Goal: Complete application form: Complete application form

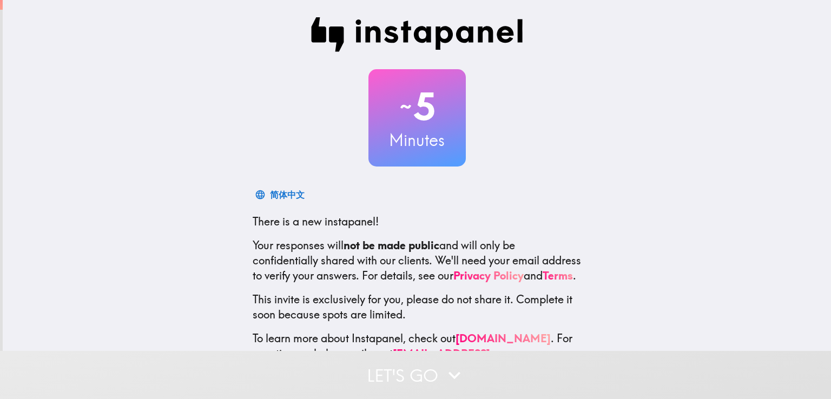
scroll to position [51, 0]
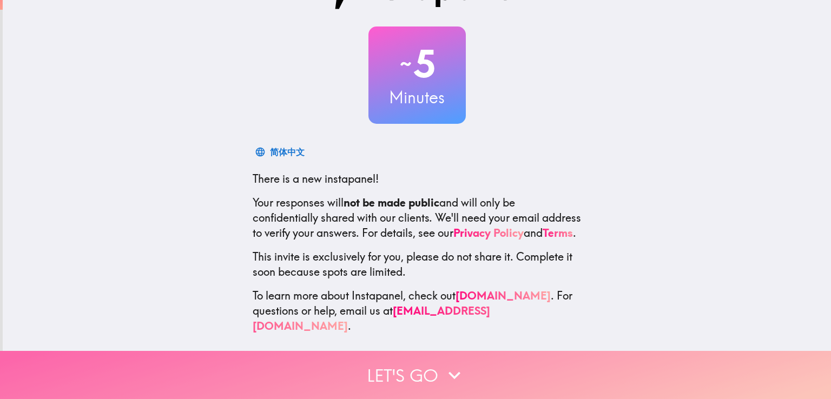
click at [417, 360] on button "Let's go" at bounding box center [415, 375] width 831 height 48
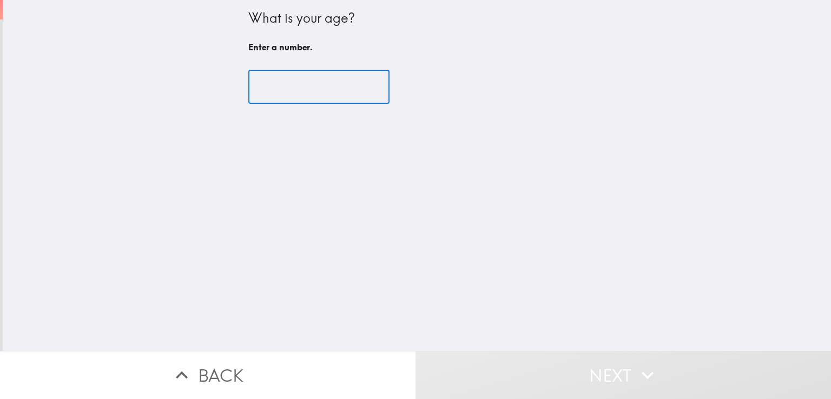
click at [294, 83] on input "number" at bounding box center [318, 87] width 141 height 34
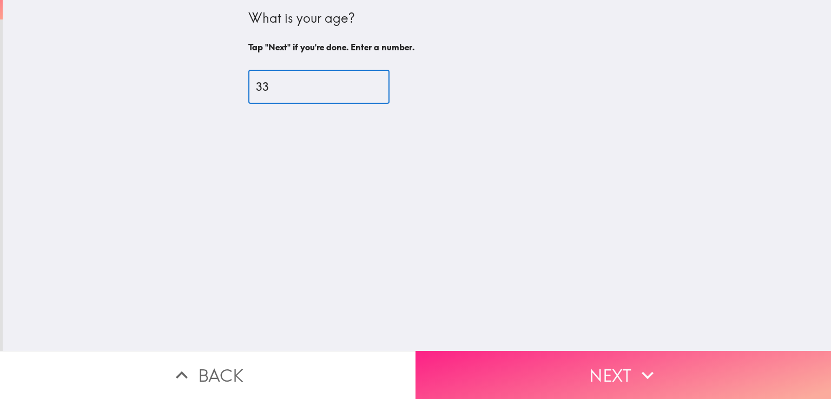
type input "33"
click at [697, 362] on button "Next" at bounding box center [624, 375] width 416 height 48
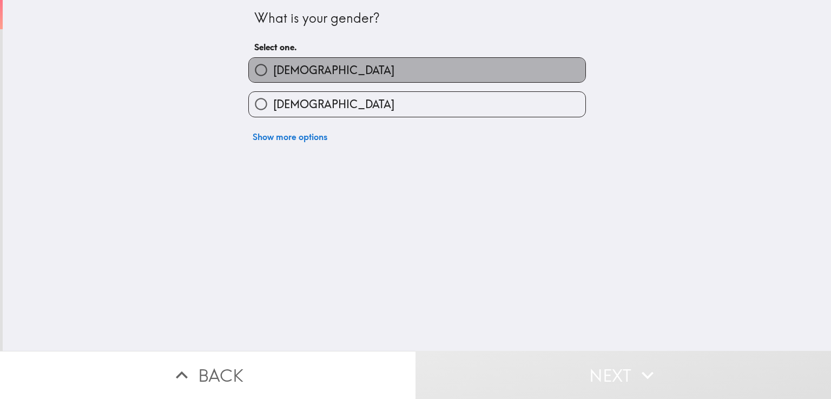
click at [300, 74] on label "[DEMOGRAPHIC_DATA]" at bounding box center [417, 70] width 337 height 24
click at [273, 74] on input "[DEMOGRAPHIC_DATA]" at bounding box center [261, 70] width 24 height 24
radio input "true"
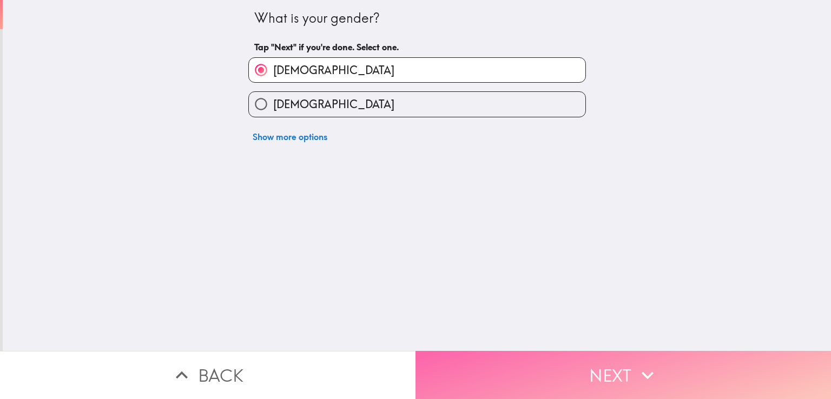
click at [620, 353] on button "Next" at bounding box center [624, 375] width 416 height 48
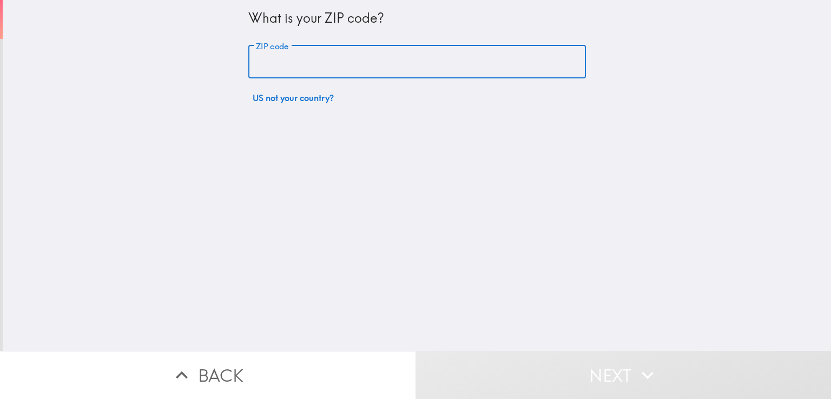
click at [300, 55] on input "ZIP code" at bounding box center [417, 62] width 338 height 34
type input "11219"
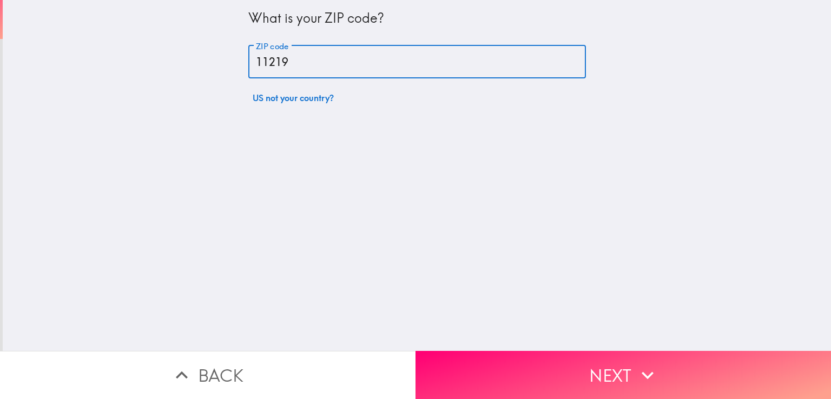
click at [520, 372] on button "Next" at bounding box center [624, 375] width 416 height 48
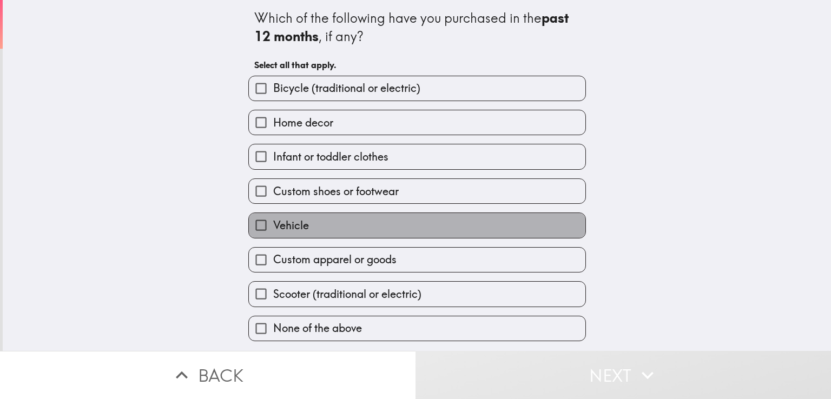
click at [313, 221] on label "Vehicle" at bounding box center [417, 225] width 337 height 24
click at [273, 221] on input "Vehicle" at bounding box center [261, 225] width 24 height 24
checkbox input "true"
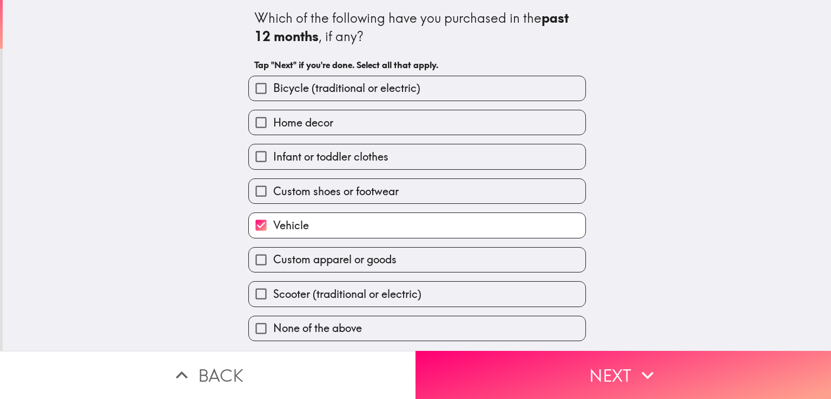
click at [318, 192] on span "Custom shoes or footwear" at bounding box center [336, 191] width 126 height 15
click at [273, 192] on input "Custom shoes or footwear" at bounding box center [261, 191] width 24 height 24
checkbox input "true"
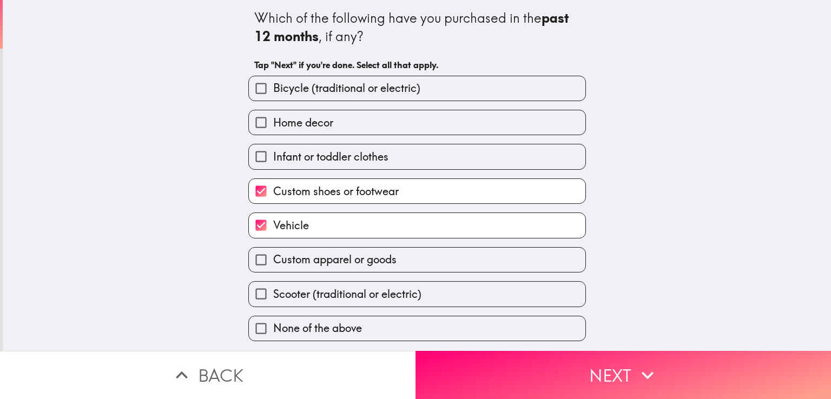
click at [320, 156] on span "Infant or toddler clothes" at bounding box center [330, 156] width 115 height 15
click at [273, 156] on input "Infant or toddler clothes" at bounding box center [261, 156] width 24 height 24
checkbox input "true"
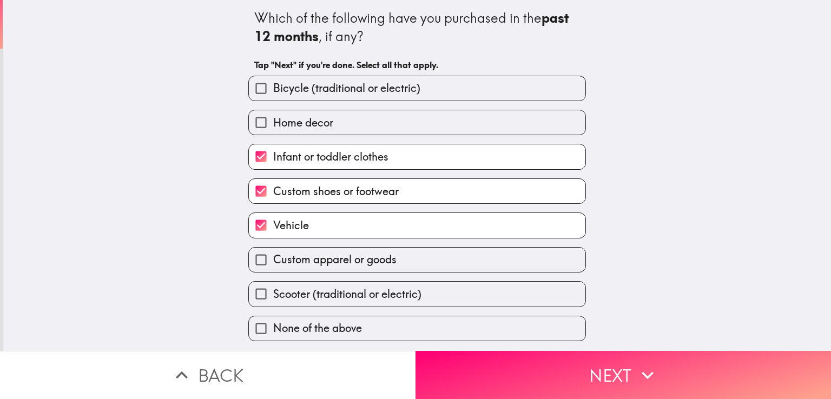
click at [302, 259] on span "Custom apparel or goods" at bounding box center [334, 259] width 123 height 15
click at [273, 259] on input "Custom apparel or goods" at bounding box center [261, 260] width 24 height 24
checkbox input "true"
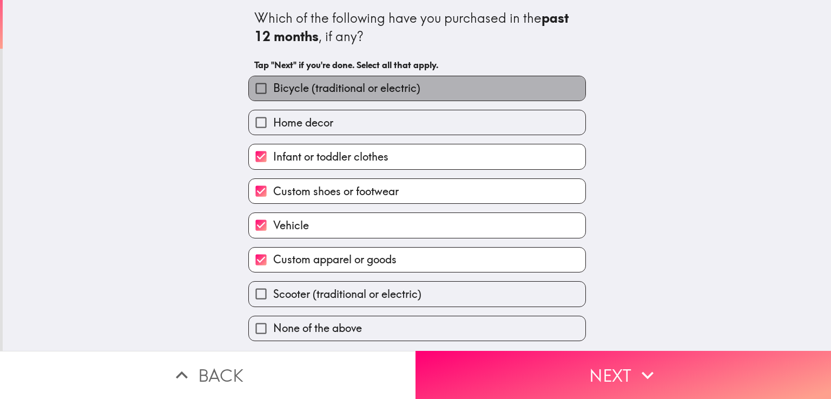
click at [340, 88] on span "Bicycle (traditional or electric)" at bounding box center [346, 88] width 147 height 15
click at [273, 88] on input "Bicycle (traditional or electric)" at bounding box center [261, 88] width 24 height 24
checkbox input "true"
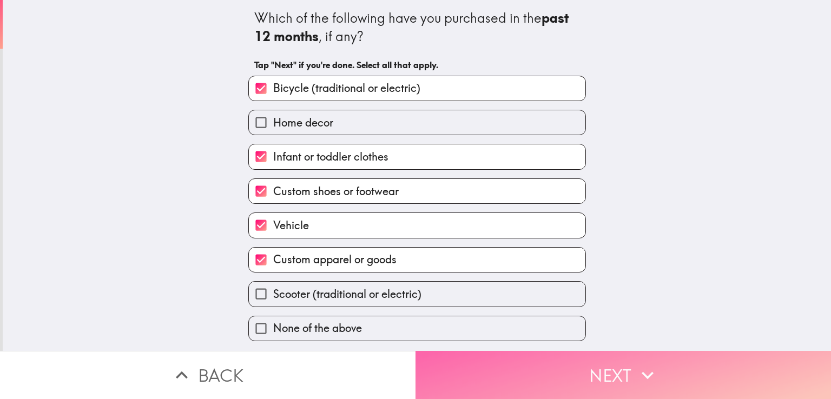
click at [666, 367] on button "Next" at bounding box center [624, 375] width 416 height 48
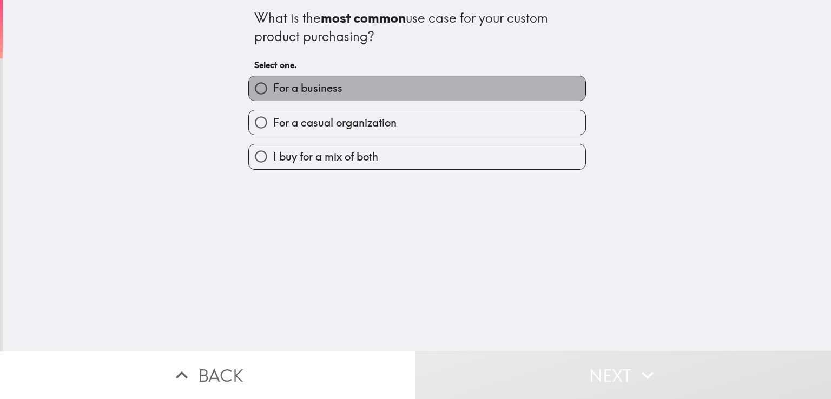
click at [351, 94] on label "For a business" at bounding box center [417, 88] width 337 height 24
click at [273, 94] on input "For a business" at bounding box center [261, 88] width 24 height 24
radio input "true"
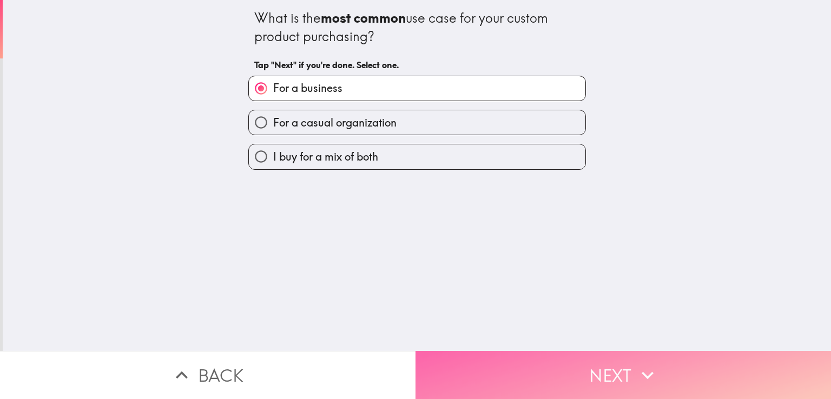
click at [483, 356] on button "Next" at bounding box center [624, 375] width 416 height 48
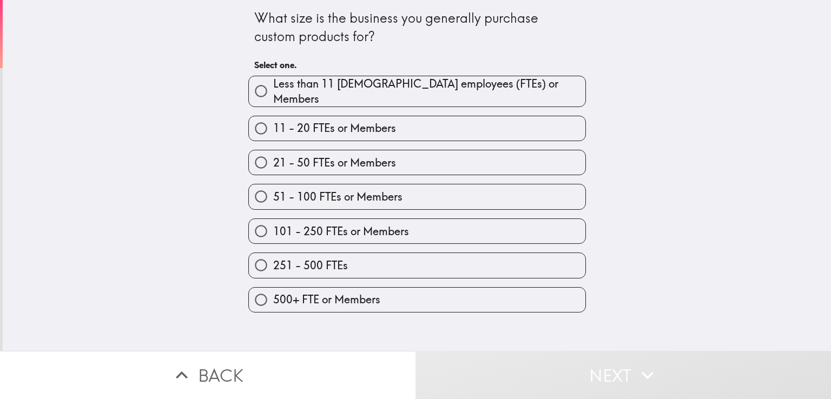
click at [317, 189] on span "51 - 100 FTEs or Members" at bounding box center [337, 196] width 129 height 15
click at [273, 187] on input "51 - 100 FTEs or Members" at bounding box center [261, 197] width 24 height 24
radio input "true"
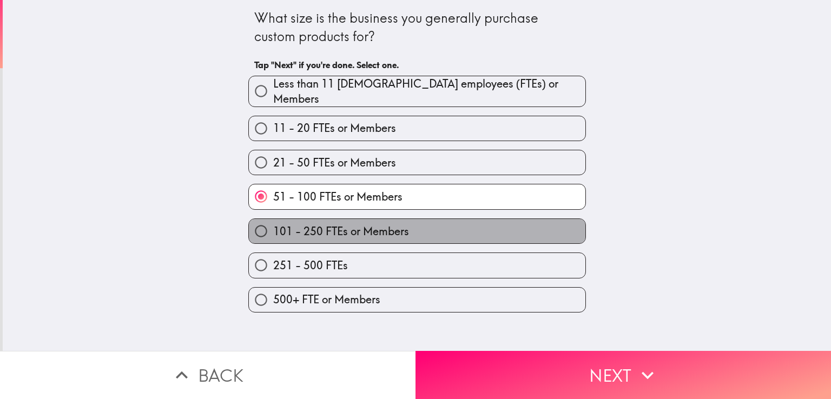
click at [369, 224] on span "101 - 250 FTEs or Members" at bounding box center [341, 231] width 136 height 15
click at [273, 219] on input "101 - 250 FTEs or Members" at bounding box center [261, 231] width 24 height 24
radio input "true"
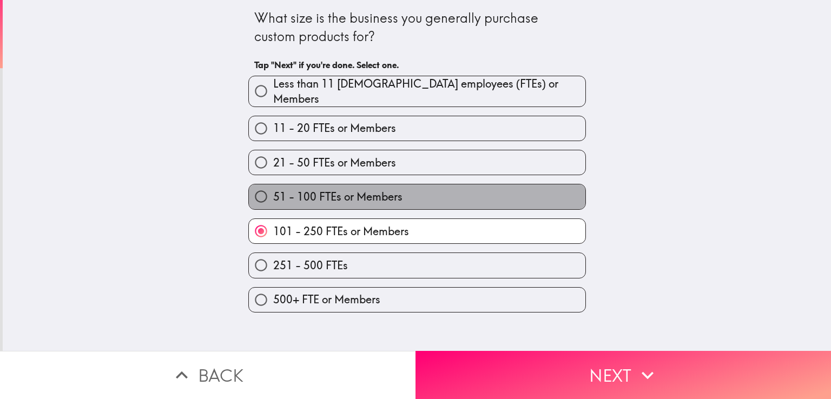
click at [367, 196] on span "51 - 100 FTEs or Members" at bounding box center [337, 196] width 129 height 15
click at [273, 196] on input "51 - 100 FTEs or Members" at bounding box center [261, 197] width 24 height 24
radio input "true"
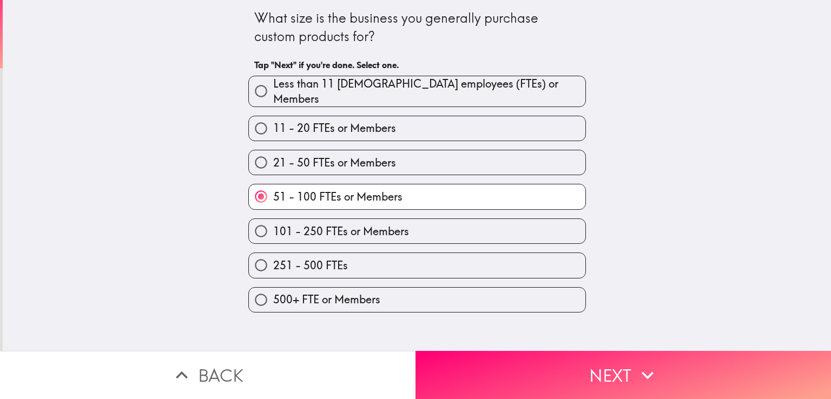
click at [371, 224] on span "101 - 250 FTEs or Members" at bounding box center [341, 231] width 136 height 15
click at [273, 221] on input "101 - 250 FTEs or Members" at bounding box center [261, 231] width 24 height 24
radio input "true"
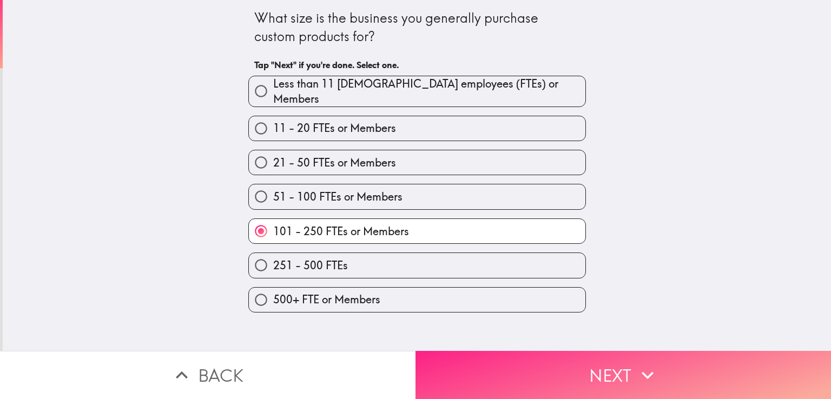
click at [560, 364] on button "Next" at bounding box center [624, 375] width 416 height 48
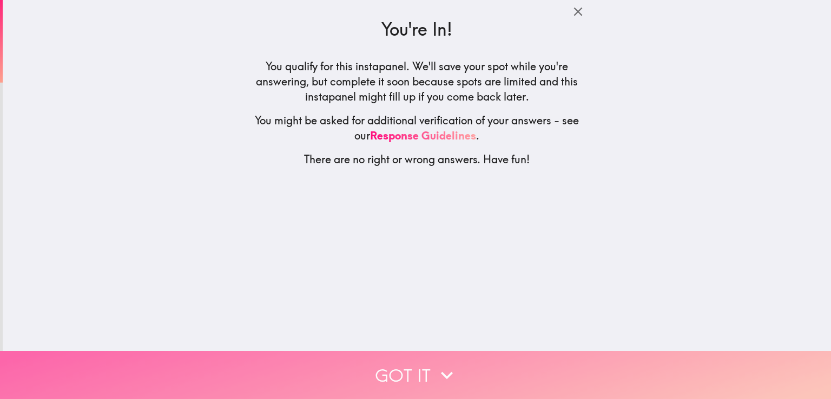
click at [443, 364] on icon "button" at bounding box center [447, 376] width 24 height 24
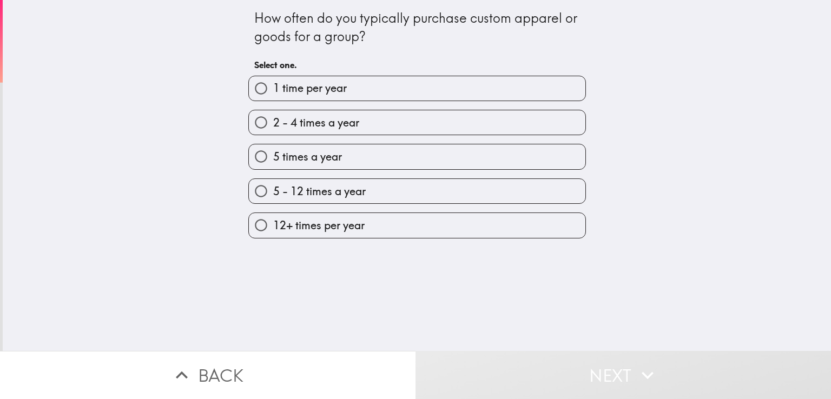
click at [320, 156] on span "5 times a year" at bounding box center [307, 156] width 69 height 15
click at [273, 156] on input "5 times a year" at bounding box center [261, 156] width 24 height 24
radio input "true"
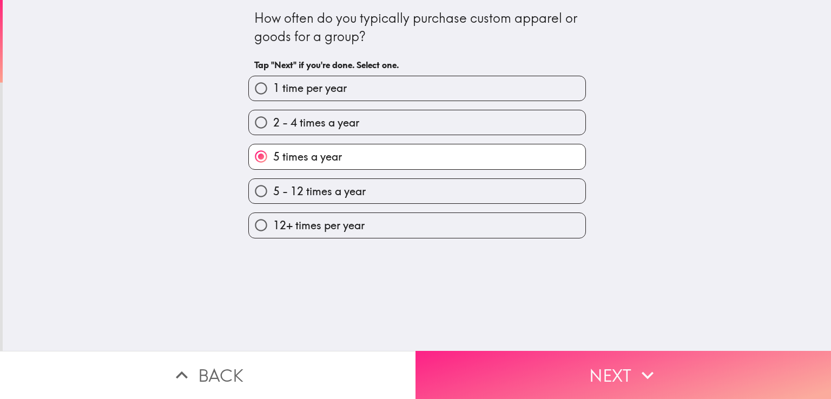
click at [548, 379] on button "Next" at bounding box center [624, 375] width 416 height 48
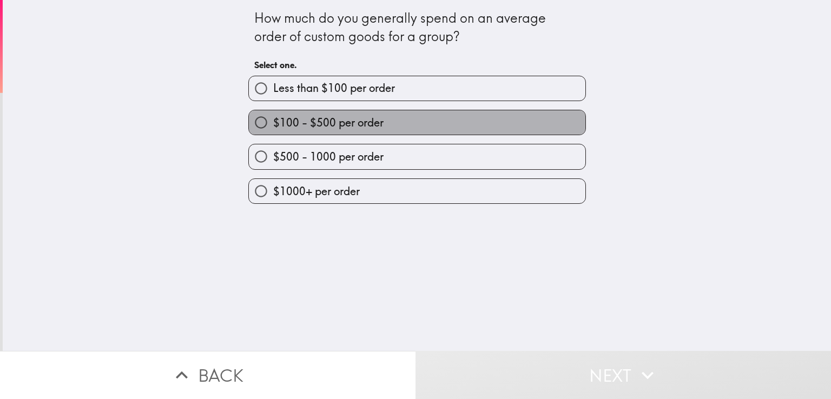
click at [336, 123] on span "$100 - $500 per order" at bounding box center [328, 122] width 110 height 15
click at [273, 123] on input "$100 - $500 per order" at bounding box center [261, 122] width 24 height 24
radio input "true"
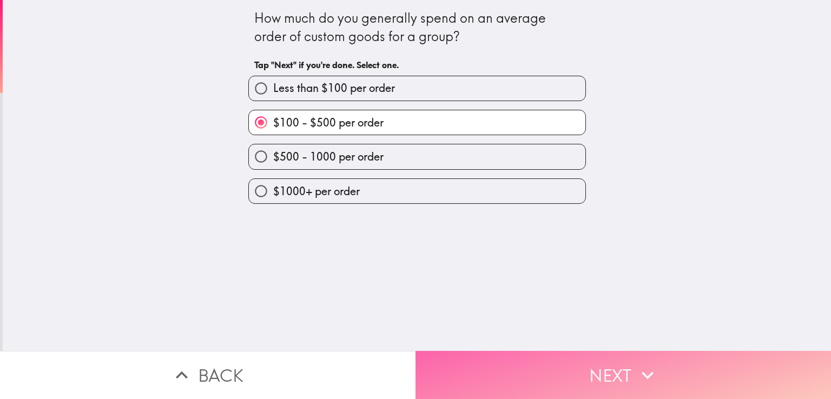
click at [623, 364] on button "Next" at bounding box center [624, 375] width 416 height 48
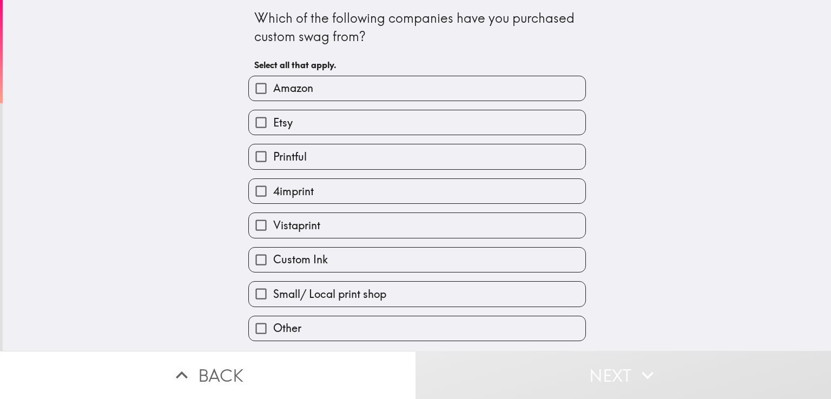
click at [310, 91] on label "Amazon" at bounding box center [417, 88] width 337 height 24
click at [273, 91] on input "Amazon" at bounding box center [261, 88] width 24 height 24
checkbox input "true"
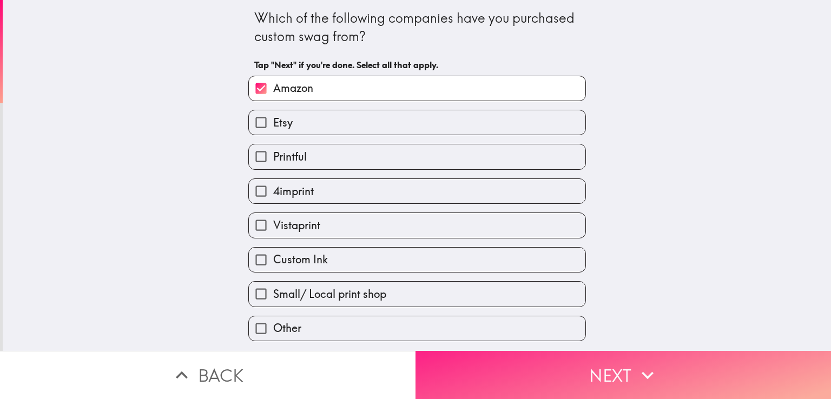
click at [553, 381] on button "Next" at bounding box center [624, 375] width 416 height 48
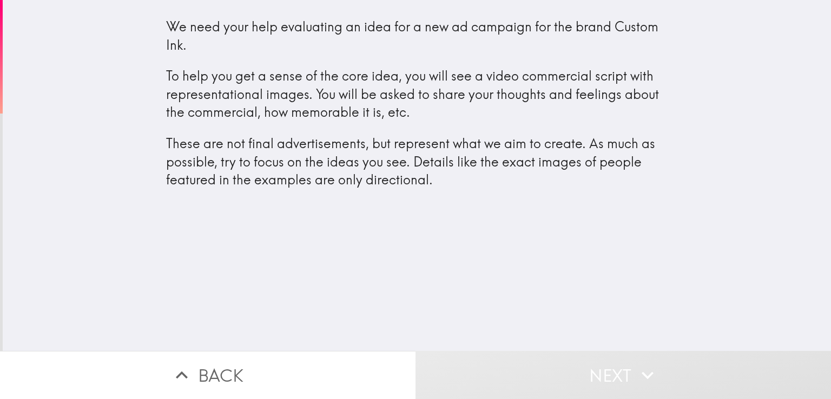
click at [617, 373] on button "Next" at bounding box center [624, 375] width 416 height 48
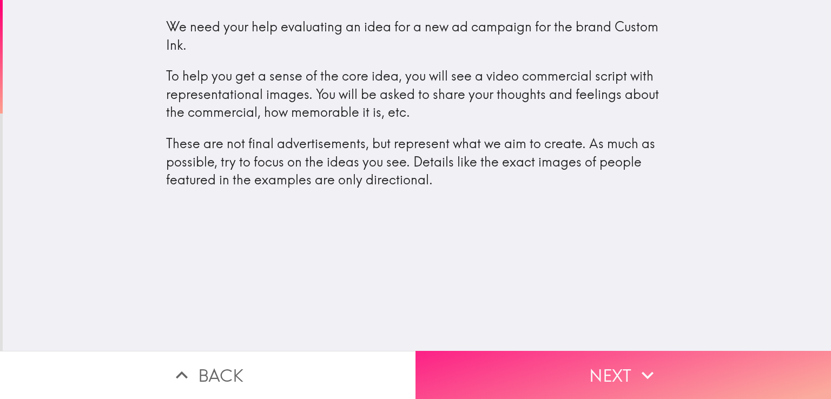
click at [563, 375] on button "Next" at bounding box center [624, 375] width 416 height 48
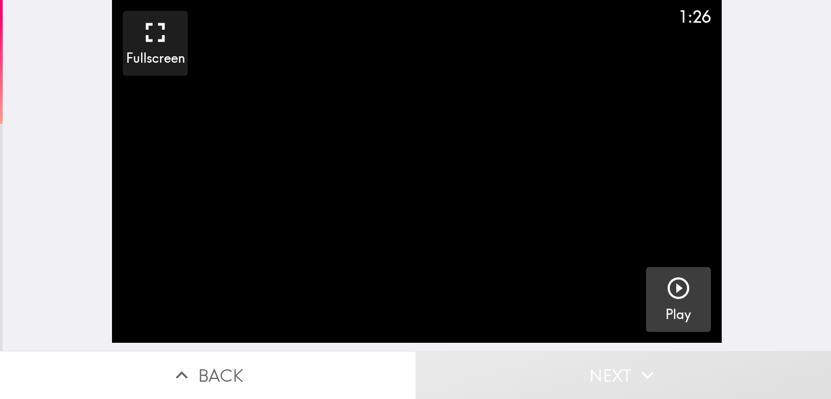
click at [668, 290] on icon "button" at bounding box center [679, 289] width 22 height 22
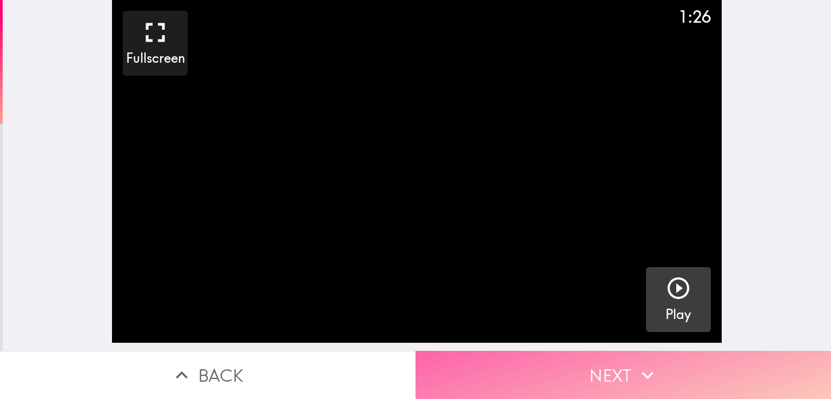
click at [561, 377] on button "Next" at bounding box center [624, 375] width 416 height 48
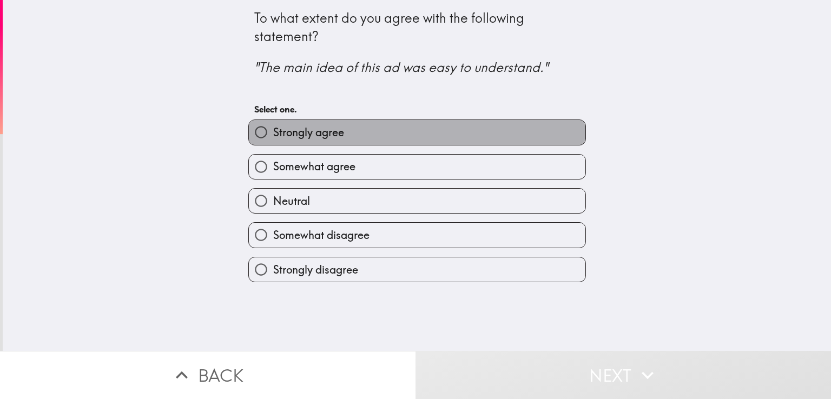
click at [327, 137] on span "Strongly agree" at bounding box center [308, 132] width 71 height 15
click at [273, 137] on input "Strongly agree" at bounding box center [261, 132] width 24 height 24
radio input "true"
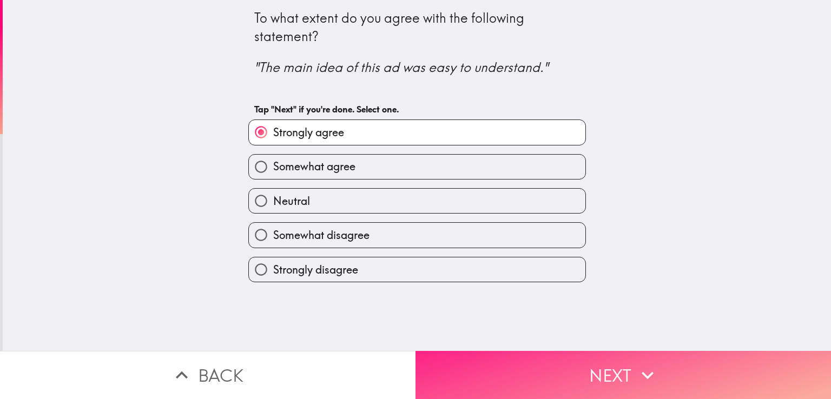
click at [572, 385] on button "Next" at bounding box center [624, 375] width 416 height 48
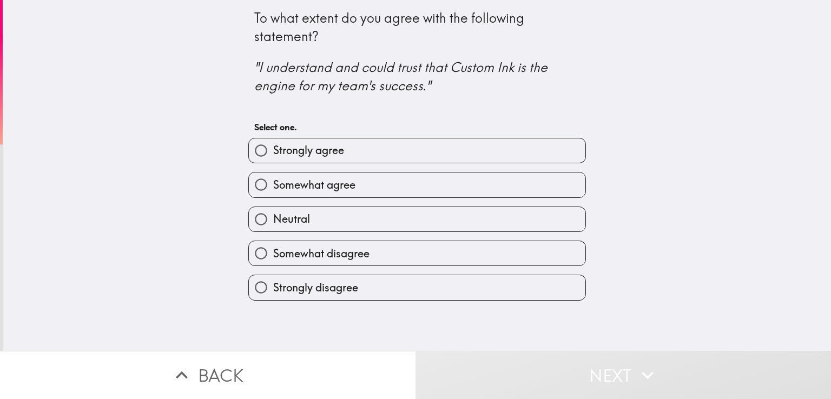
click at [307, 183] on span "Somewhat agree" at bounding box center [314, 184] width 82 height 15
click at [273, 183] on input "Somewhat agree" at bounding box center [261, 185] width 24 height 24
radio input "true"
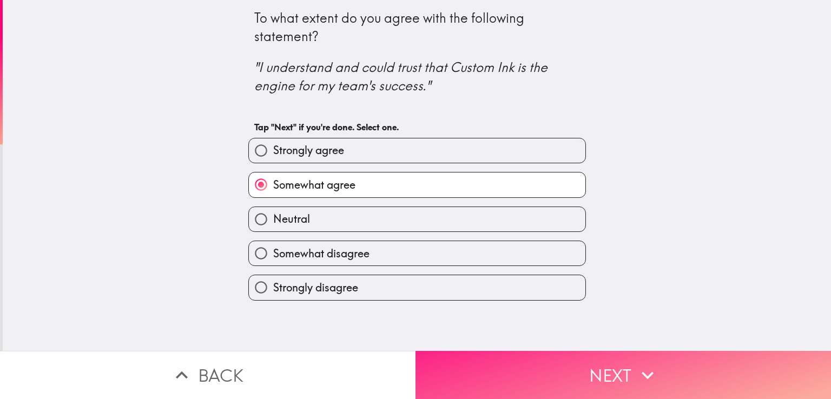
click at [670, 378] on button "Next" at bounding box center [624, 375] width 416 height 48
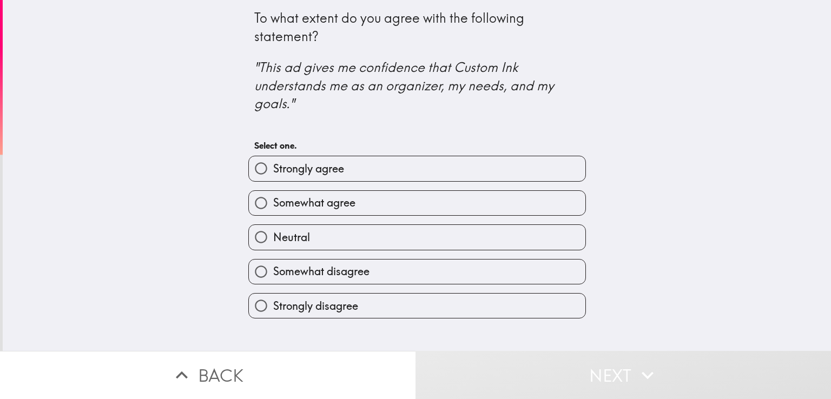
click at [306, 172] on span "Strongly agree" at bounding box center [308, 168] width 71 height 15
click at [273, 172] on input "Strongly agree" at bounding box center [261, 168] width 24 height 24
radio input "true"
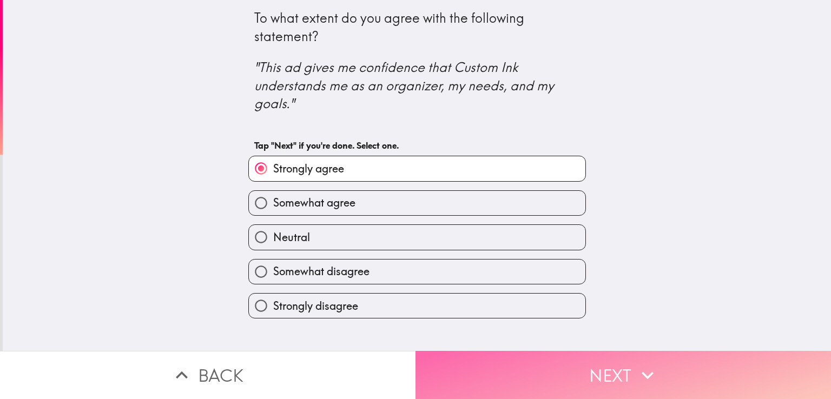
click at [661, 370] on button "Next" at bounding box center [624, 375] width 416 height 48
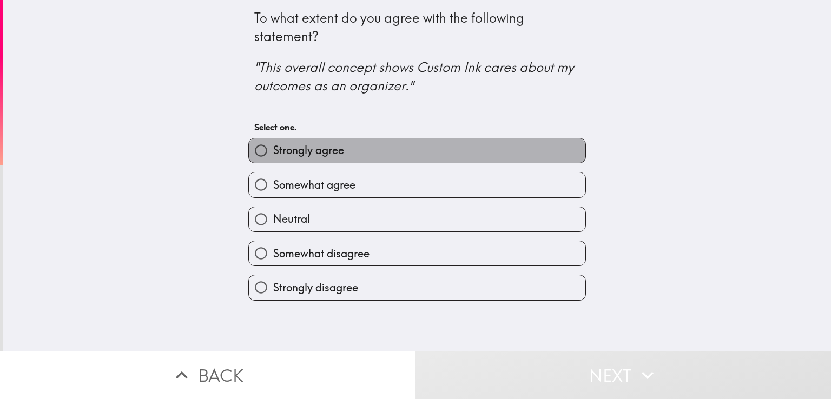
click at [339, 156] on label "Strongly agree" at bounding box center [417, 151] width 337 height 24
click at [273, 156] on input "Strongly agree" at bounding box center [261, 151] width 24 height 24
radio input "true"
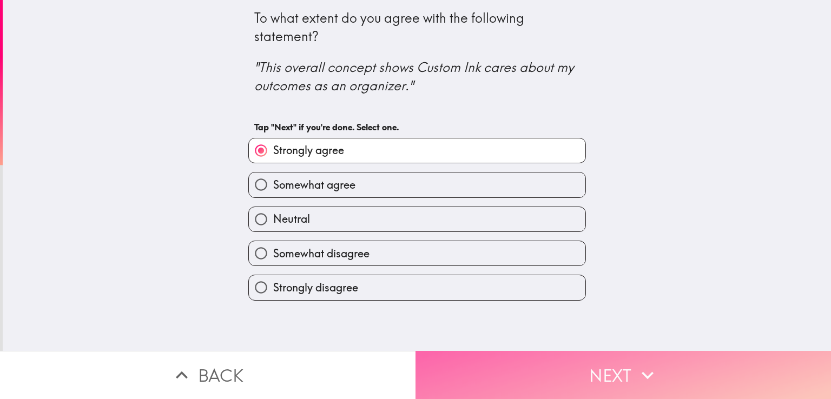
click at [518, 353] on button "Next" at bounding box center [624, 375] width 416 height 48
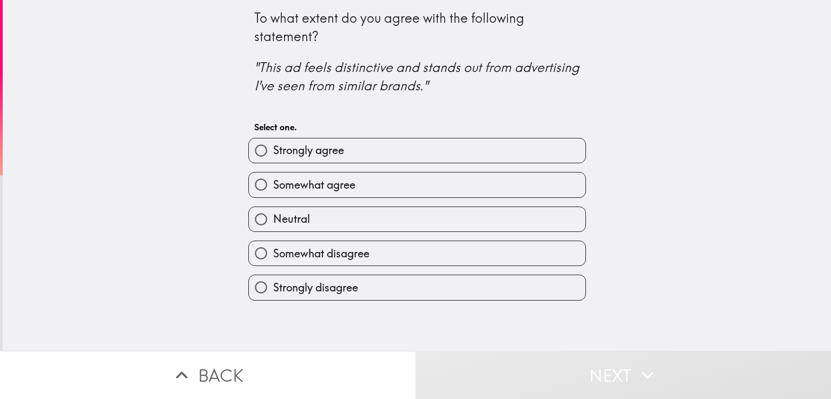
click at [290, 152] on span "Strongly agree" at bounding box center [308, 150] width 71 height 15
click at [273, 152] on input "Strongly agree" at bounding box center [261, 151] width 24 height 24
radio input "true"
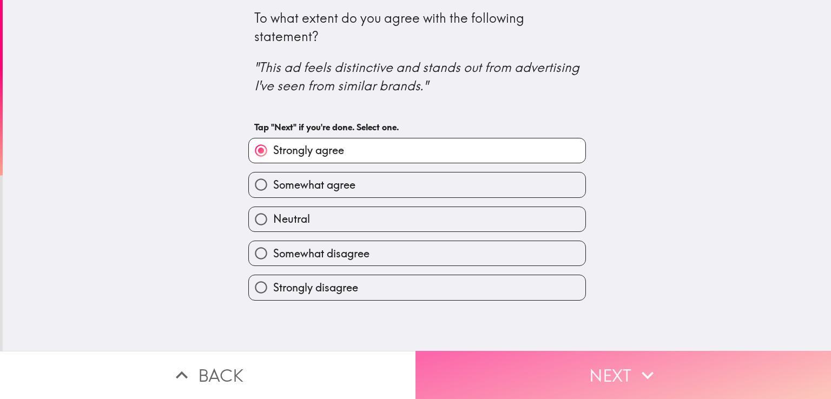
click at [552, 363] on button "Next" at bounding box center [624, 375] width 416 height 48
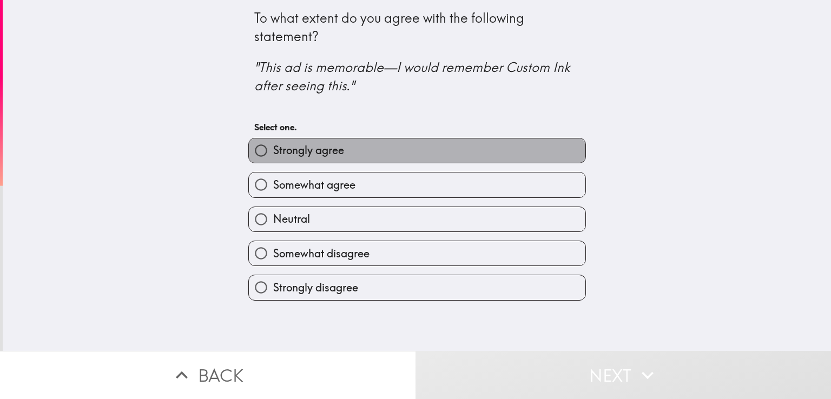
click at [325, 148] on span "Strongly agree" at bounding box center [308, 150] width 71 height 15
click at [273, 148] on input "Strongly agree" at bounding box center [261, 151] width 24 height 24
radio input "true"
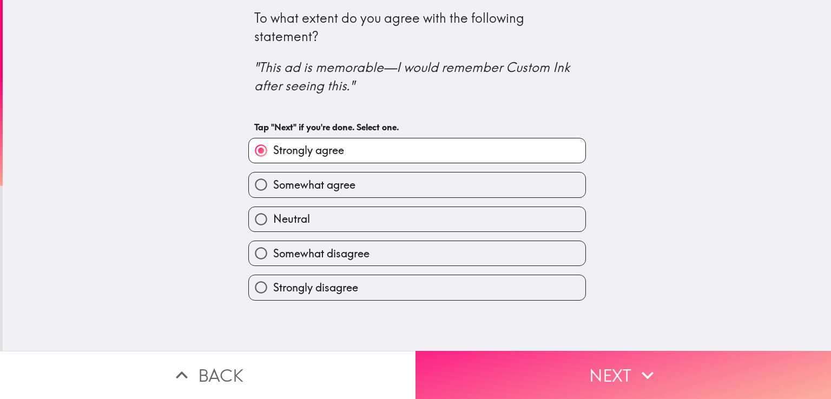
click at [580, 361] on button "Next" at bounding box center [624, 375] width 416 height 48
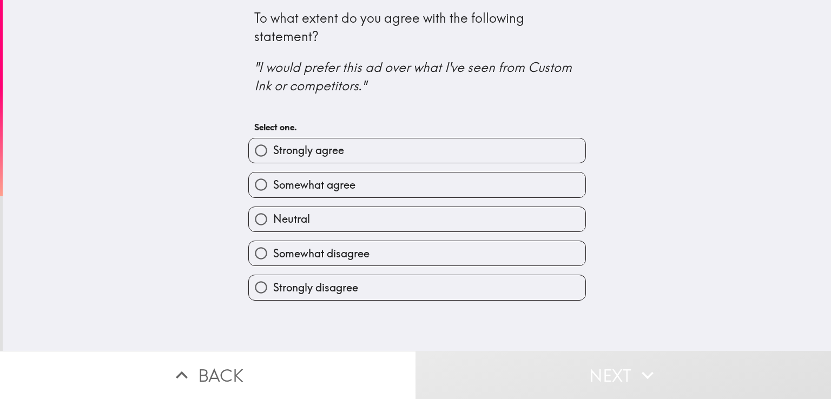
click at [313, 150] on span "Strongly agree" at bounding box center [308, 150] width 71 height 15
click at [273, 150] on input "Strongly agree" at bounding box center [261, 151] width 24 height 24
radio input "true"
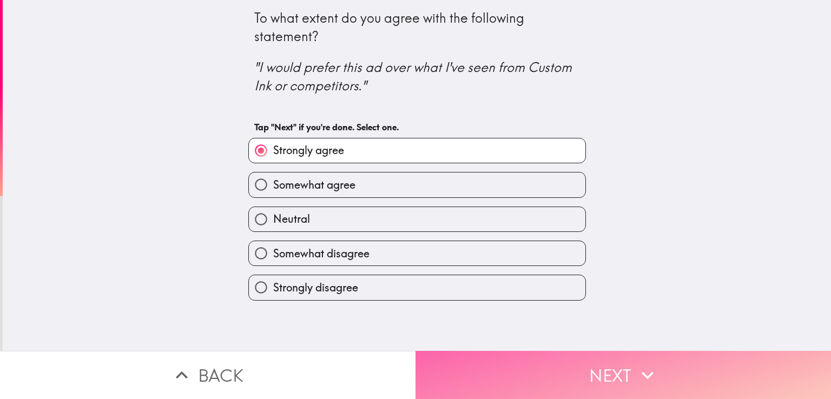
click at [608, 351] on button "Next" at bounding box center [624, 375] width 416 height 48
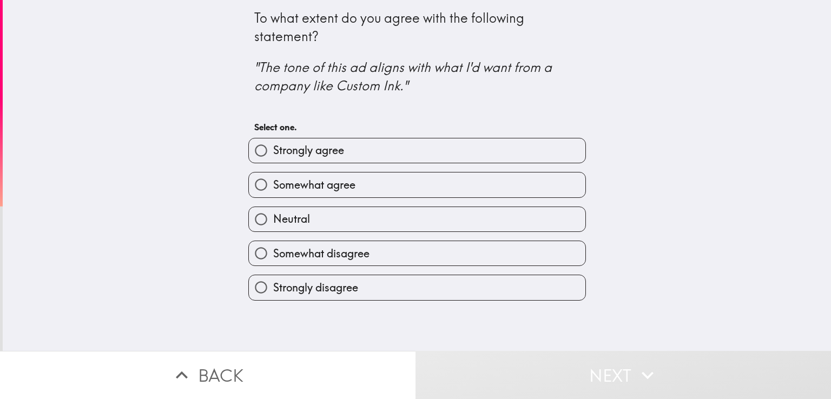
click at [315, 152] on span "Strongly agree" at bounding box center [308, 150] width 71 height 15
click at [273, 152] on input "Strongly agree" at bounding box center [261, 151] width 24 height 24
radio input "true"
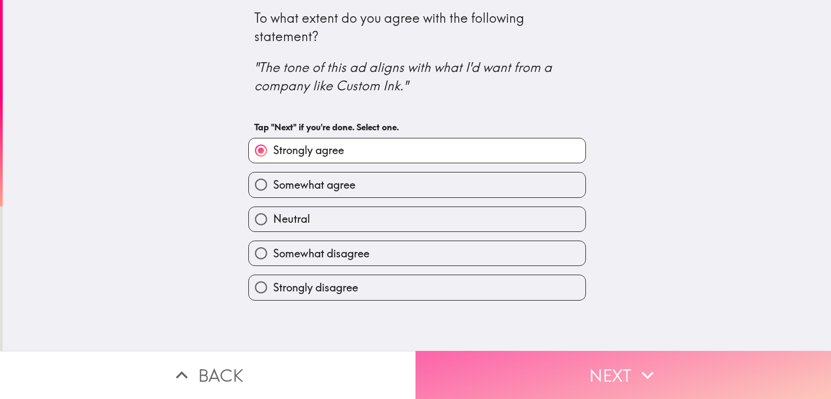
click at [597, 367] on button "Next" at bounding box center [624, 375] width 416 height 48
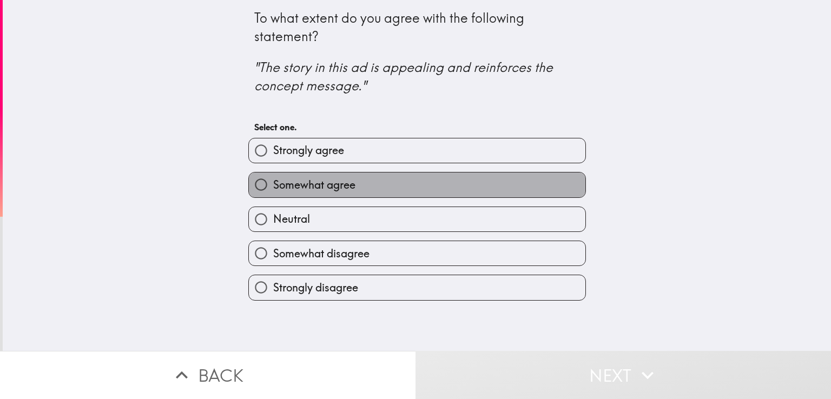
click at [318, 179] on span "Somewhat agree" at bounding box center [314, 184] width 82 height 15
click at [273, 179] on input "Somewhat agree" at bounding box center [261, 185] width 24 height 24
radio input "true"
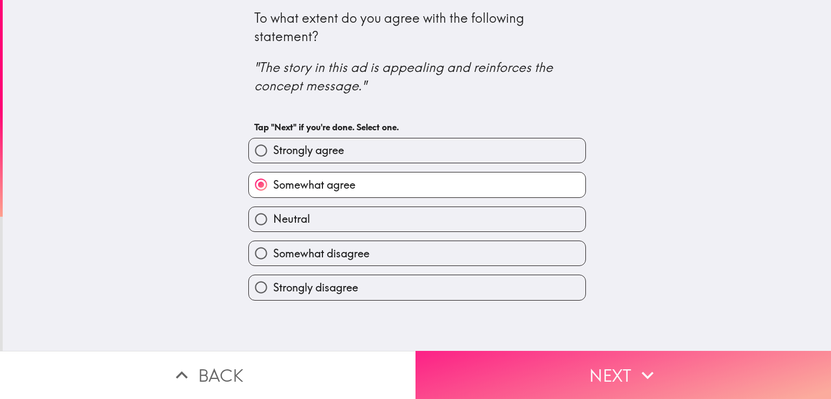
click at [589, 361] on button "Next" at bounding box center [624, 375] width 416 height 48
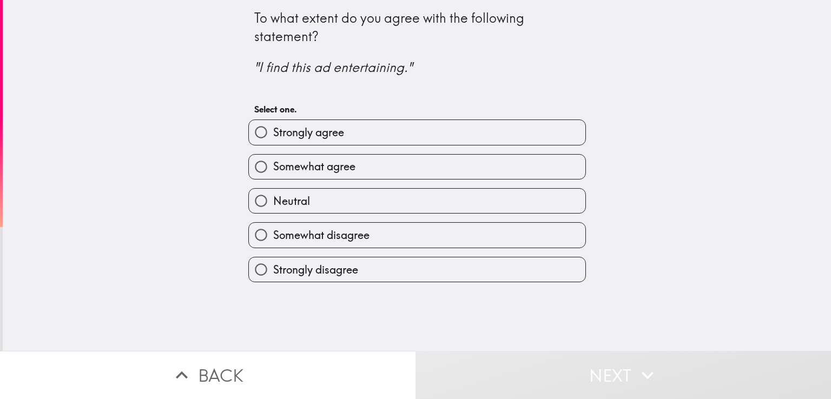
click at [310, 135] on span "Strongly agree" at bounding box center [308, 132] width 71 height 15
click at [273, 135] on input "Strongly agree" at bounding box center [261, 132] width 24 height 24
radio input "true"
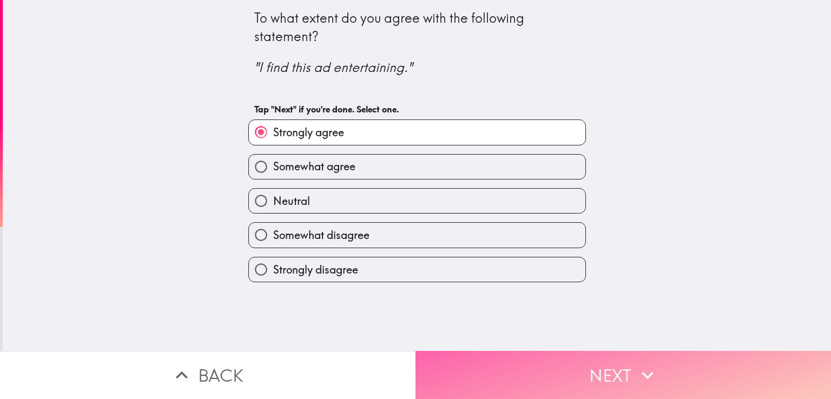
click at [593, 359] on button "Next" at bounding box center [624, 375] width 416 height 48
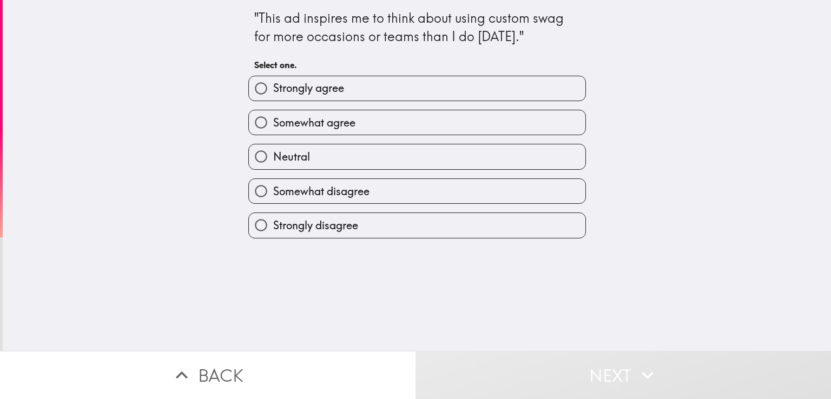
click at [309, 82] on span "Strongly agree" at bounding box center [308, 88] width 71 height 15
click at [273, 82] on input "Strongly agree" at bounding box center [261, 88] width 24 height 24
radio input "true"
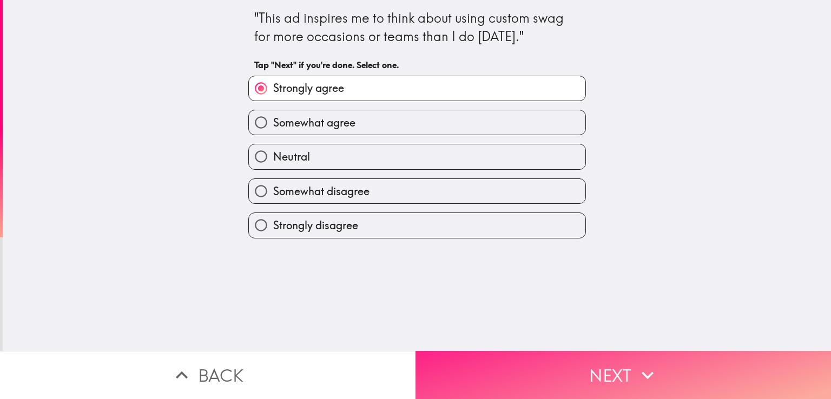
click at [544, 362] on button "Next" at bounding box center [624, 375] width 416 height 48
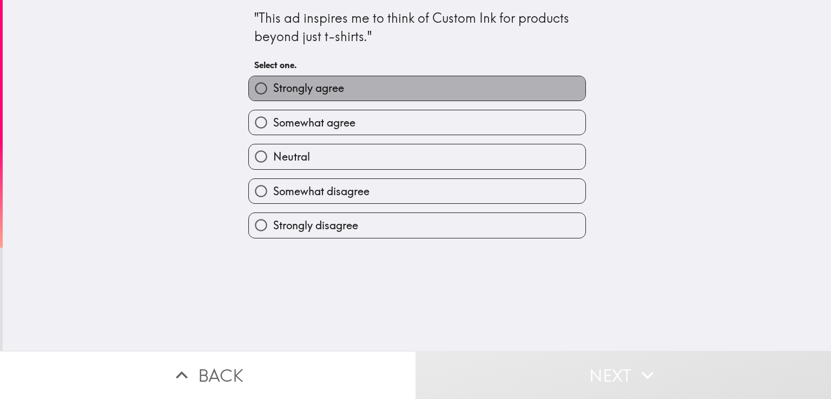
click at [364, 90] on label "Strongly agree" at bounding box center [417, 88] width 337 height 24
click at [273, 90] on input "Strongly agree" at bounding box center [261, 88] width 24 height 24
radio input "true"
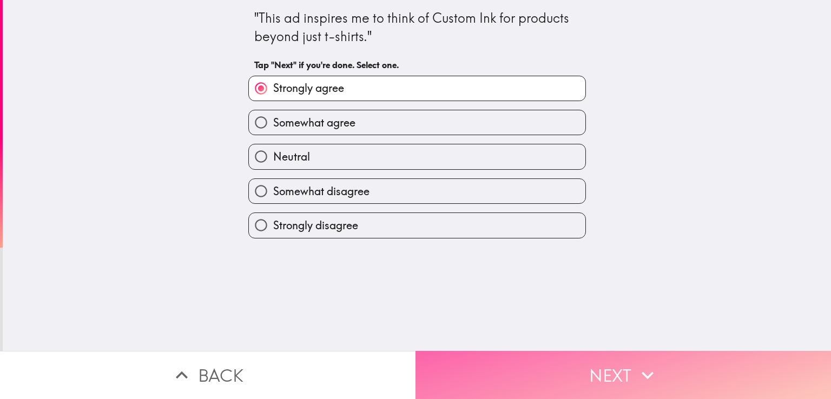
click at [636, 364] on icon "button" at bounding box center [648, 376] width 24 height 24
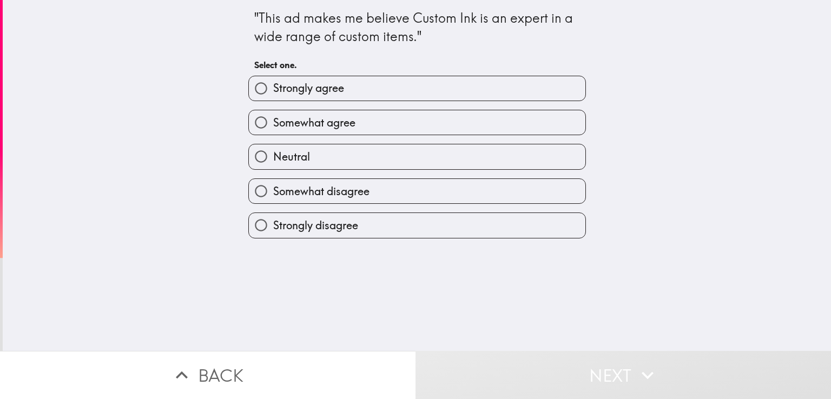
click at [297, 89] on span "Strongly agree" at bounding box center [308, 88] width 71 height 15
click at [273, 89] on input "Strongly agree" at bounding box center [261, 88] width 24 height 24
radio input "true"
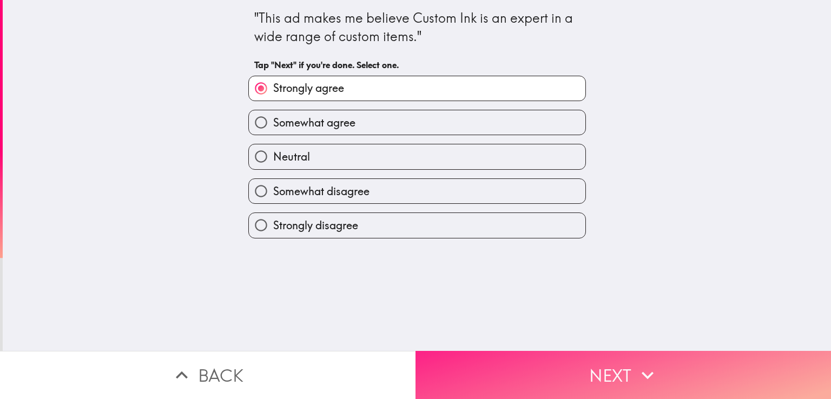
click at [676, 353] on button "Next" at bounding box center [624, 375] width 416 height 48
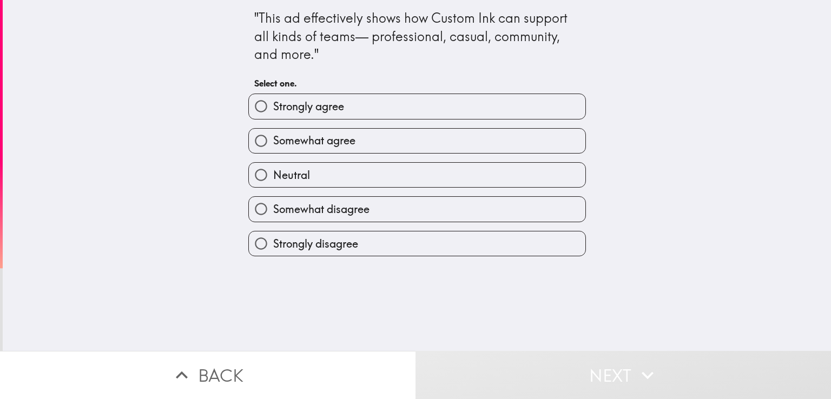
drag, startPoint x: 302, startPoint y: 98, endPoint x: 340, endPoint y: 122, distance: 44.3
click at [303, 98] on label "Strongly agree" at bounding box center [417, 106] width 337 height 24
click at [273, 98] on input "Strongly agree" at bounding box center [261, 106] width 24 height 24
radio input "true"
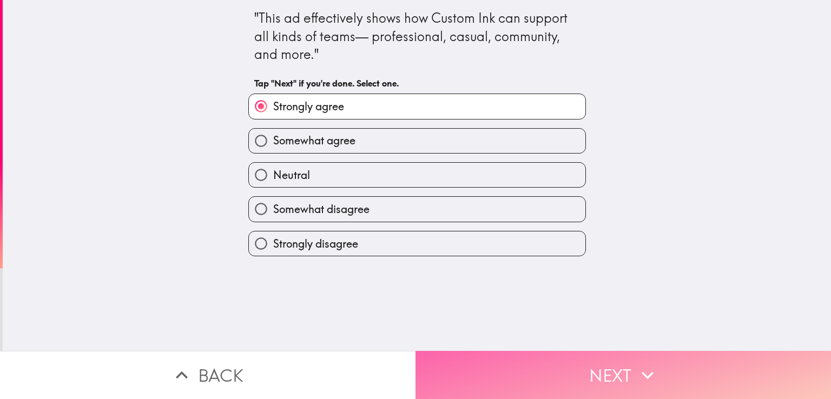
drag, startPoint x: 681, startPoint y: 389, endPoint x: 673, endPoint y: 380, distance: 11.9
click at [681, 387] on button "Next" at bounding box center [624, 375] width 416 height 48
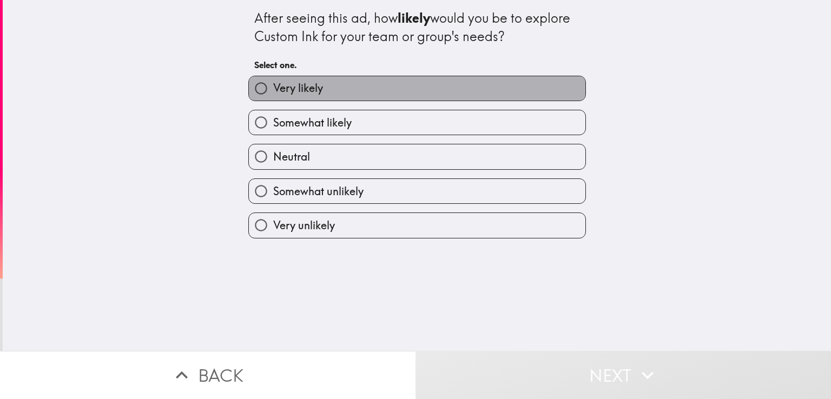
click at [321, 80] on label "Very likely" at bounding box center [417, 88] width 337 height 24
click at [273, 80] on input "Very likely" at bounding box center [261, 88] width 24 height 24
radio input "true"
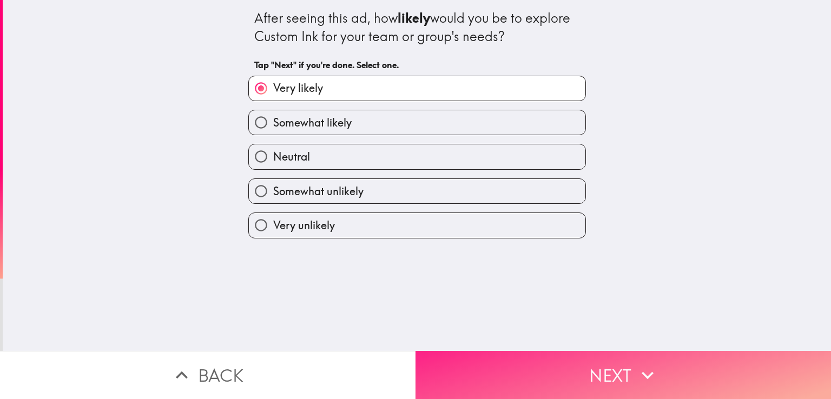
click at [586, 356] on button "Next" at bounding box center [624, 375] width 416 height 48
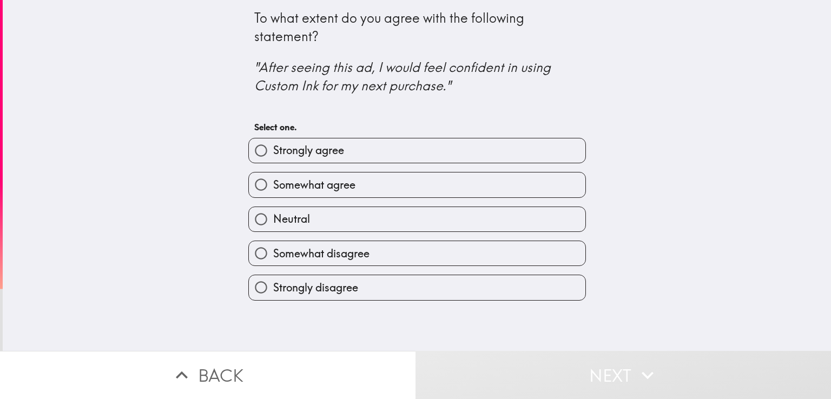
click at [323, 187] on span "Somewhat agree" at bounding box center [314, 184] width 82 height 15
click at [273, 187] on input "Somewhat agree" at bounding box center [261, 185] width 24 height 24
radio input "true"
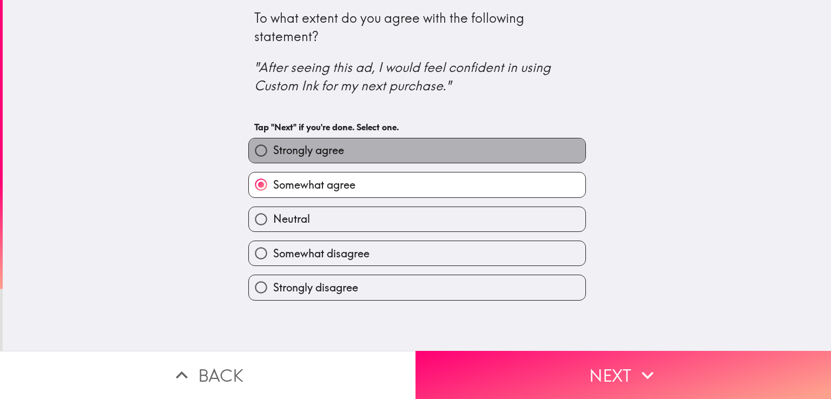
click at [380, 146] on label "Strongly agree" at bounding box center [417, 151] width 337 height 24
click at [273, 146] on input "Strongly agree" at bounding box center [261, 151] width 24 height 24
radio input "true"
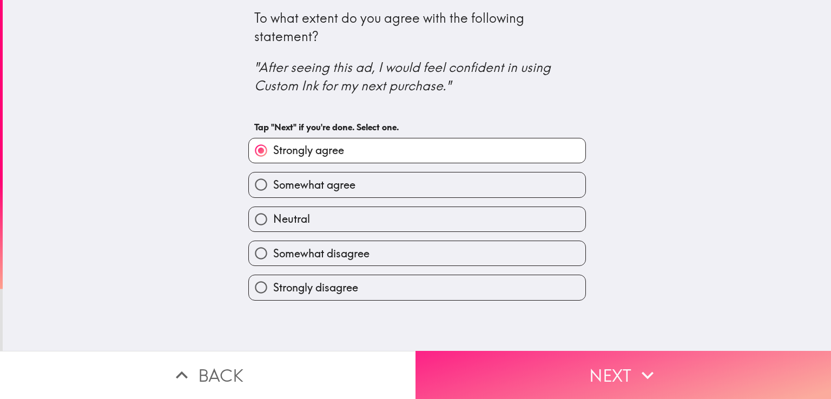
click at [609, 351] on button "Next" at bounding box center [624, 375] width 416 height 48
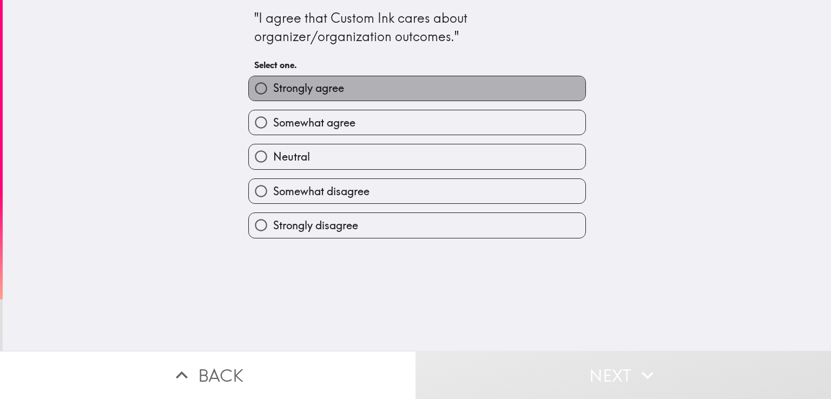
click at [326, 86] on span "Strongly agree" at bounding box center [308, 88] width 71 height 15
click at [273, 86] on input "Strongly agree" at bounding box center [261, 88] width 24 height 24
radio input "true"
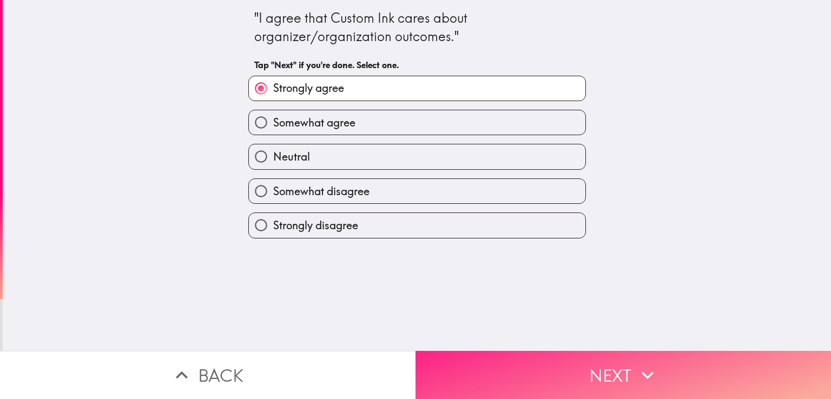
click at [642, 382] on button "Next" at bounding box center [624, 375] width 416 height 48
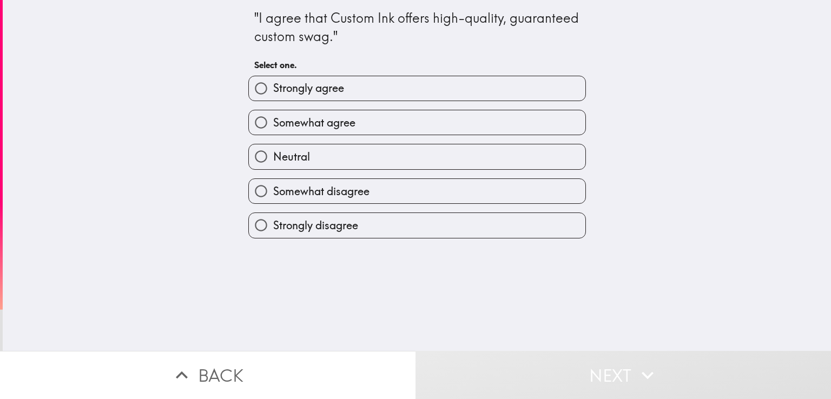
click at [300, 89] on span "Strongly agree" at bounding box center [308, 88] width 71 height 15
click at [273, 89] on input "Strongly agree" at bounding box center [261, 88] width 24 height 24
radio input "true"
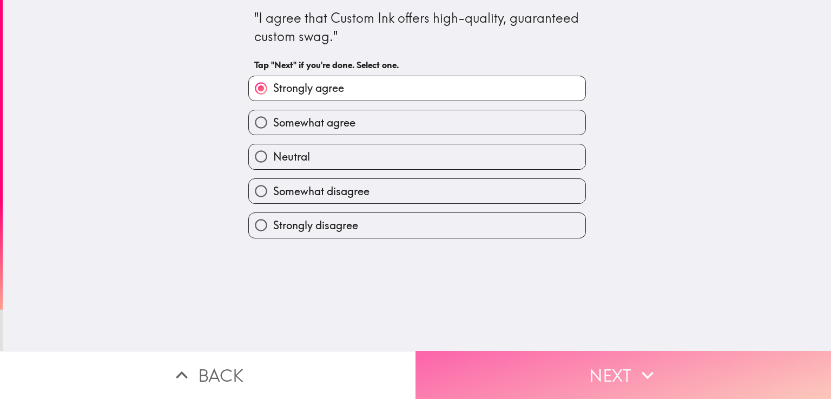
click at [638, 352] on button "Next" at bounding box center [624, 375] width 416 height 48
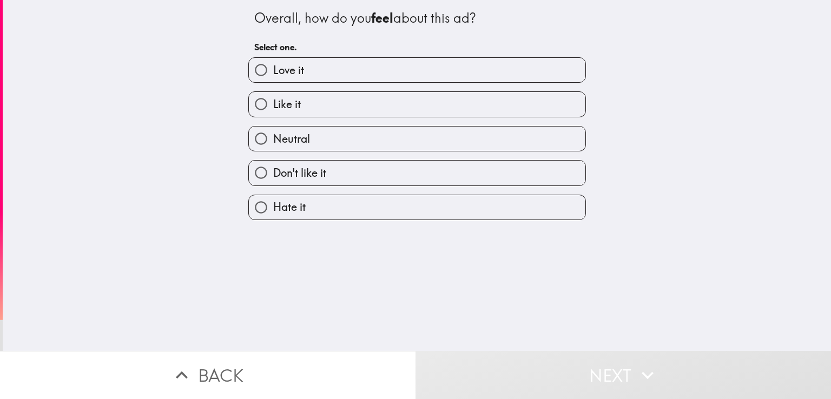
click at [297, 74] on label "Love it" at bounding box center [417, 70] width 337 height 24
click at [273, 74] on input "Love it" at bounding box center [261, 70] width 24 height 24
radio input "true"
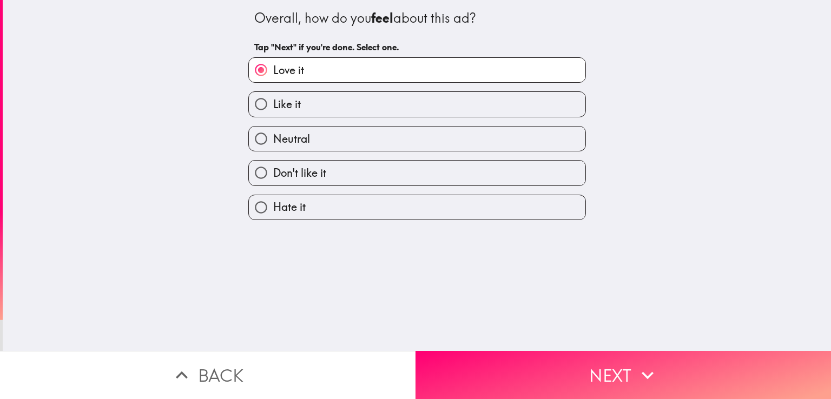
click at [297, 98] on label "Like it" at bounding box center [417, 104] width 337 height 24
click at [273, 98] on input "Like it" at bounding box center [261, 104] width 24 height 24
radio input "true"
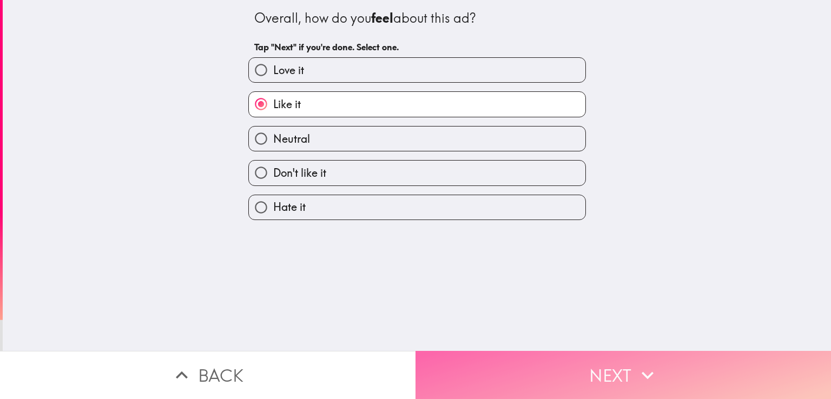
click at [652, 369] on icon "button" at bounding box center [648, 376] width 24 height 24
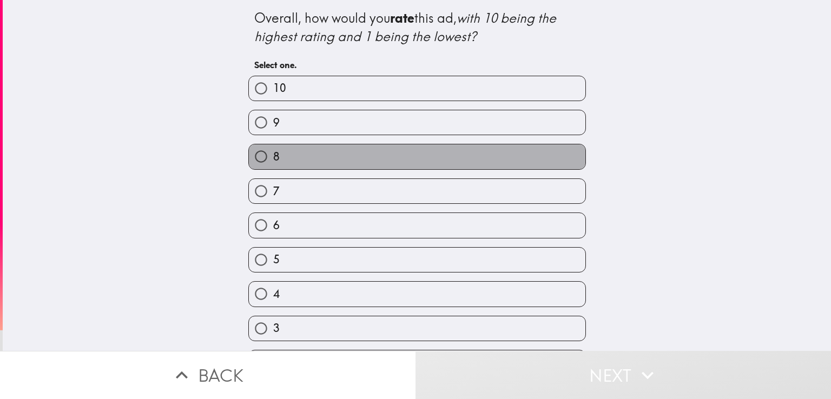
click at [317, 150] on label "8" at bounding box center [417, 156] width 337 height 24
click at [273, 150] on input "8" at bounding box center [261, 156] width 24 height 24
radio input "true"
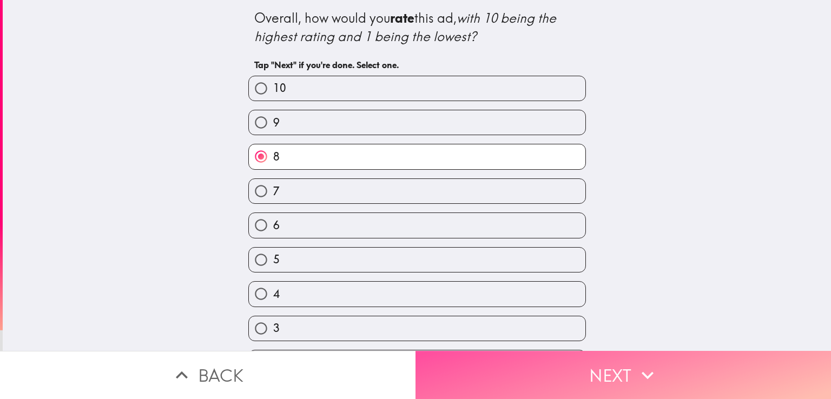
drag, startPoint x: 670, startPoint y: 350, endPoint x: 639, endPoint y: 328, distance: 38.1
click at [668, 351] on button "Next" at bounding box center [624, 375] width 416 height 48
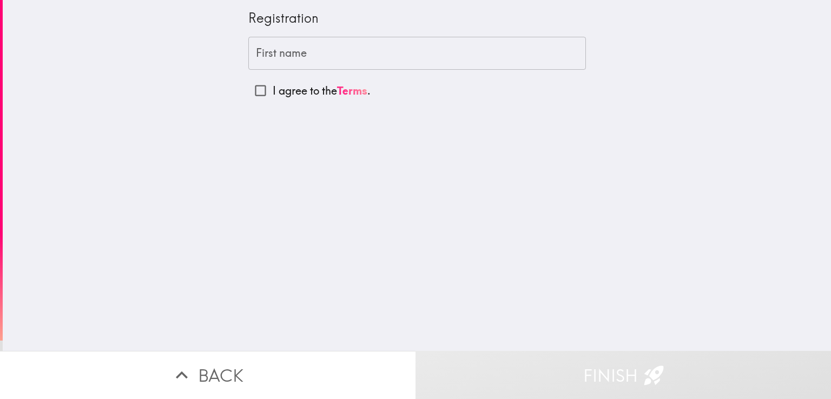
click at [256, 49] on div "First name First name" at bounding box center [417, 54] width 338 height 34
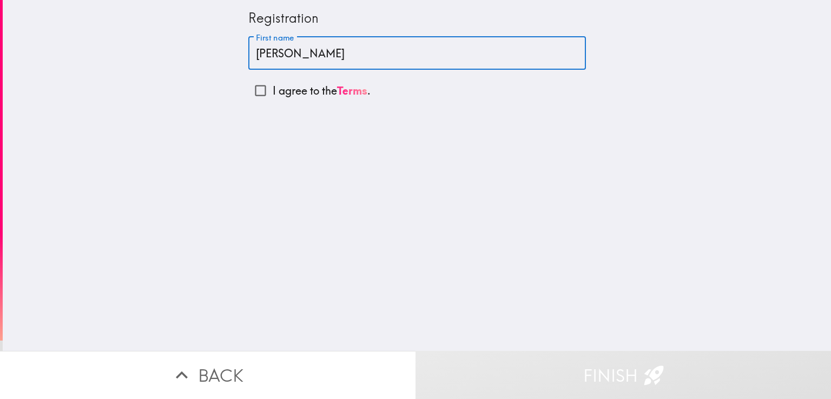
type input "[PERSON_NAME]"
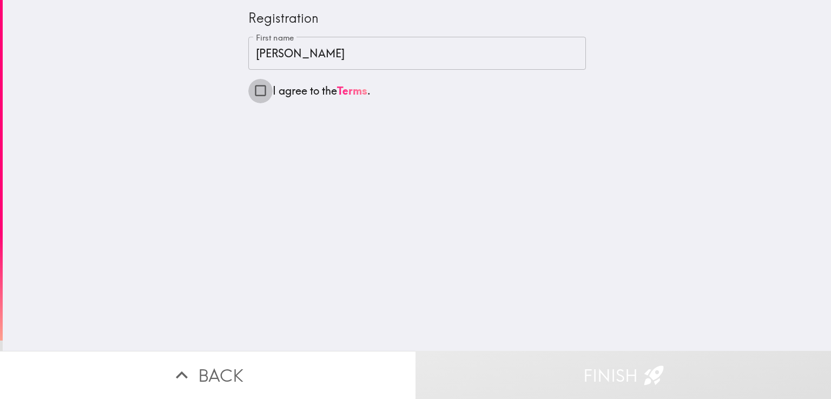
click at [253, 91] on input "I agree to the Terms ." at bounding box center [260, 90] width 24 height 24
checkbox input "true"
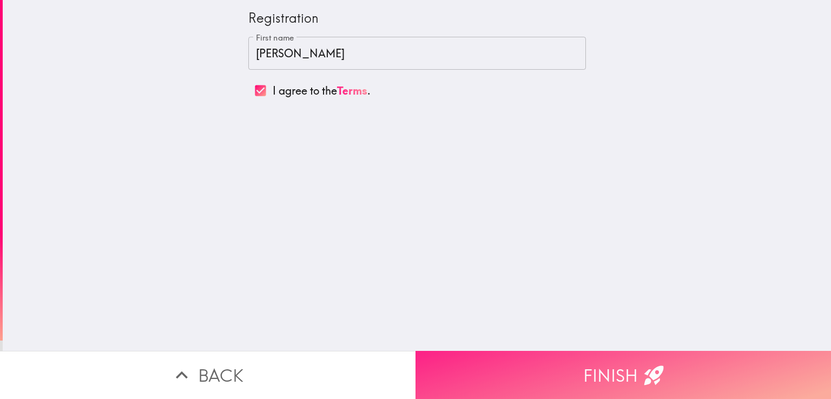
click at [649, 376] on icon "button" at bounding box center [654, 376] width 24 height 24
